Goal: Transaction & Acquisition: Obtain resource

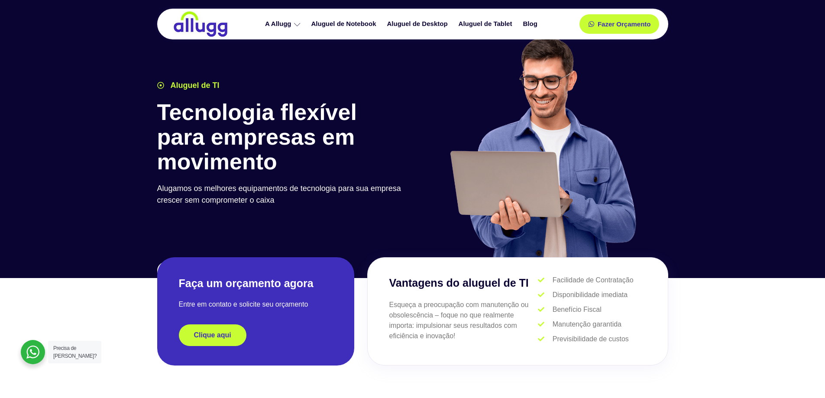
drag, startPoint x: 347, startPoint y: 229, endPoint x: 353, endPoint y: 93, distance: 136.1
click at [329, 22] on link "Aluguel de Notebook" at bounding box center [345, 23] width 76 height 15
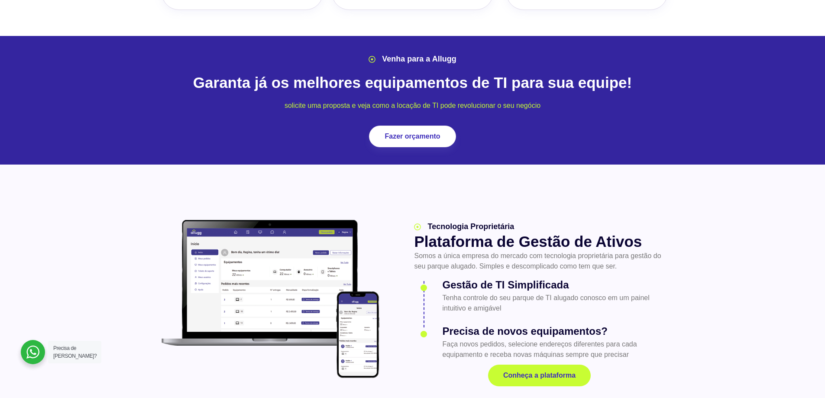
scroll to position [1039, 0]
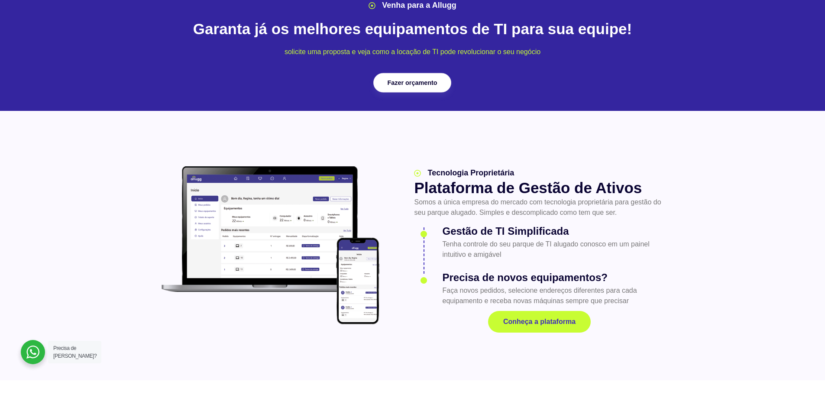
click at [416, 80] on span "Fazer orçamento" at bounding box center [412, 83] width 50 height 6
